Goal: Communication & Community: Participate in discussion

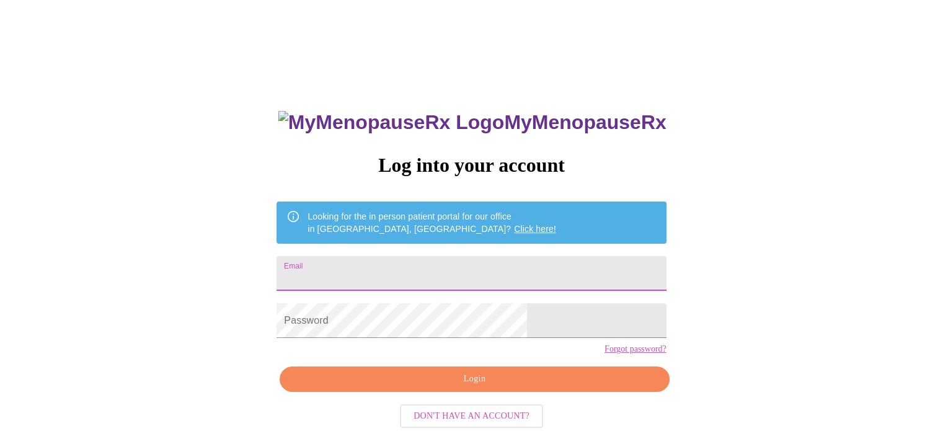
click at [448, 266] on input "Email" at bounding box center [470, 273] width 389 height 35
type input "[EMAIL_ADDRESS][DOMAIN_NAME]"
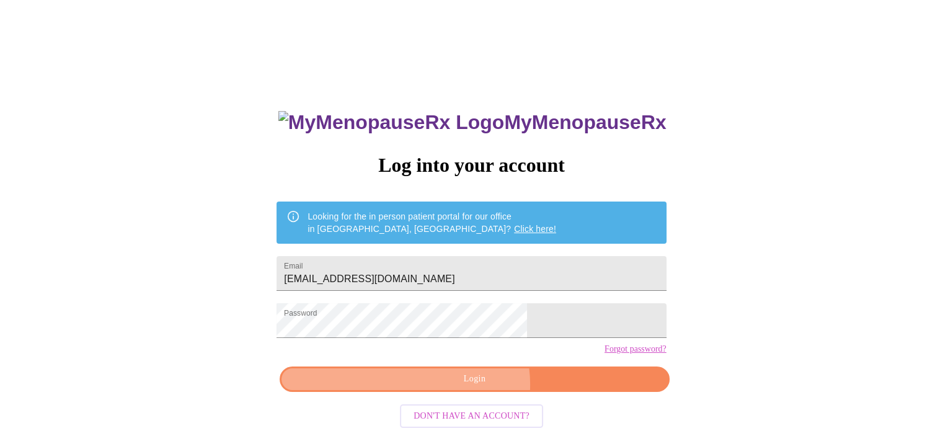
click at [472, 387] on span "Login" at bounding box center [474, 378] width 361 height 15
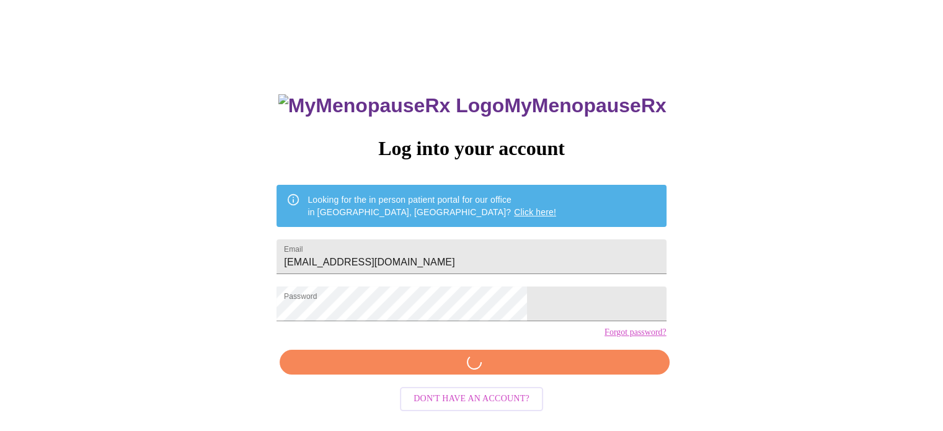
scroll to position [23, 0]
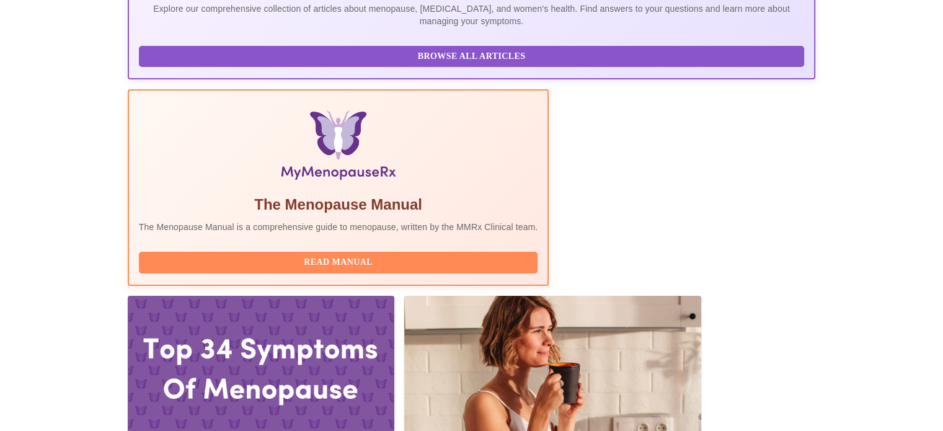
scroll to position [322, 0]
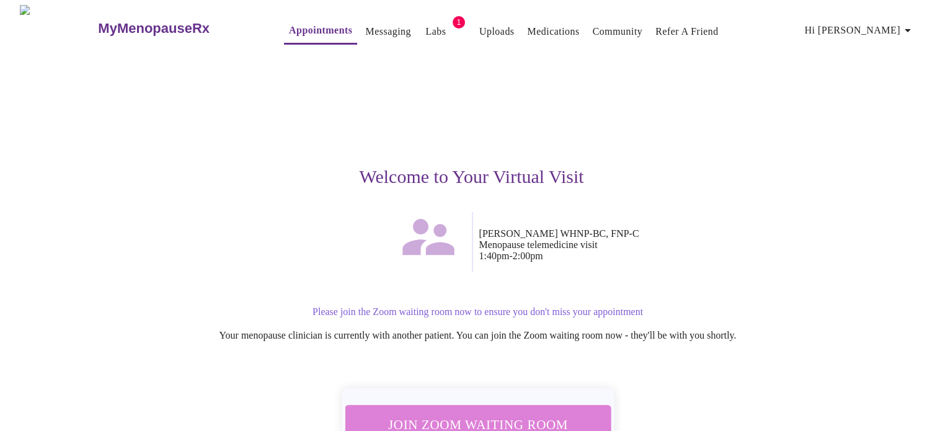
click at [492, 414] on span "Join Zoom Waiting Room" at bounding box center [478, 425] width 240 height 24
